Goal: Task Accomplishment & Management: Manage account settings

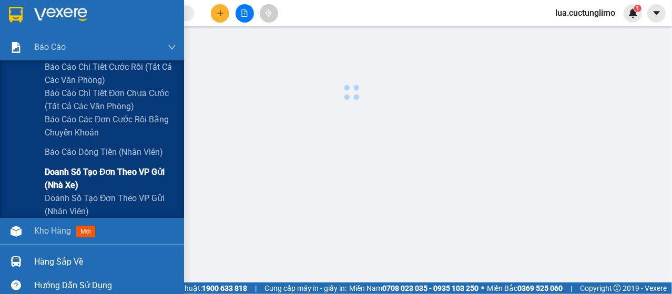
click at [111, 176] on span "Doanh số tạo đơn theo VP gửi (nhà xe)" at bounding box center [110, 179] width 131 height 26
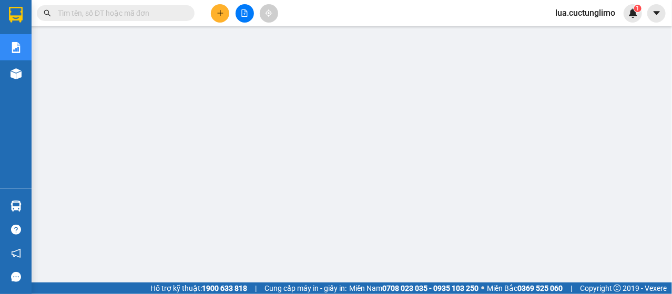
click at [580, 13] on span "lua.cuctunglimo" at bounding box center [585, 12] width 77 height 13
click at [572, 34] on span "Đăng xuất" at bounding box center [589, 33] width 55 height 12
